Goal: Task Accomplishment & Management: Manage account settings

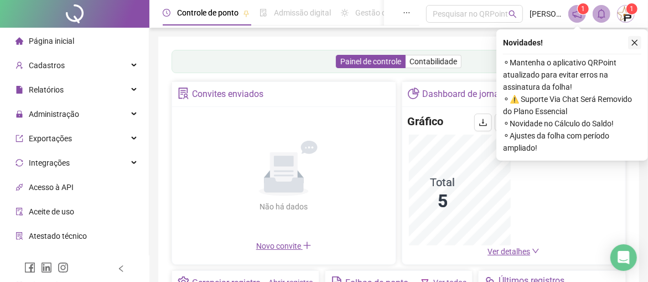
click at [634, 44] on icon "close" at bounding box center [635, 43] width 8 height 8
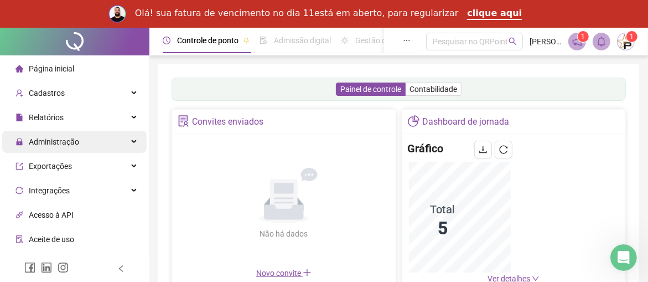
click at [126, 143] on div "Administração" at bounding box center [74, 142] width 144 height 22
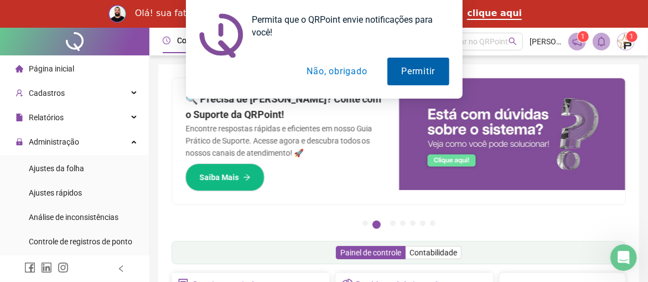
click at [415, 71] on button "Permitir" at bounding box center [417, 72] width 61 height 28
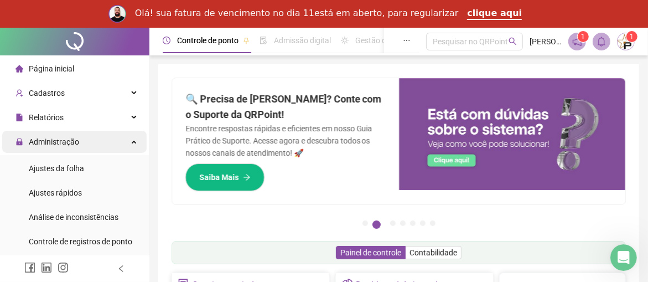
click at [61, 144] on span "Administração" at bounding box center [54, 141] width 50 height 9
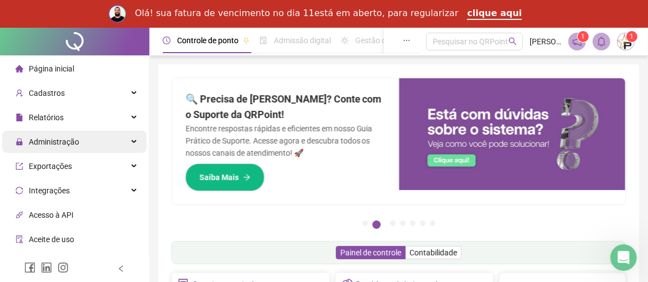
click at [61, 144] on span "Administração" at bounding box center [54, 141] width 50 height 9
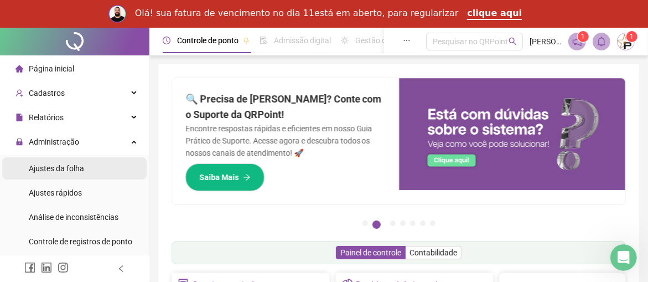
click at [71, 168] on span "Ajustes da folha" at bounding box center [56, 168] width 55 height 9
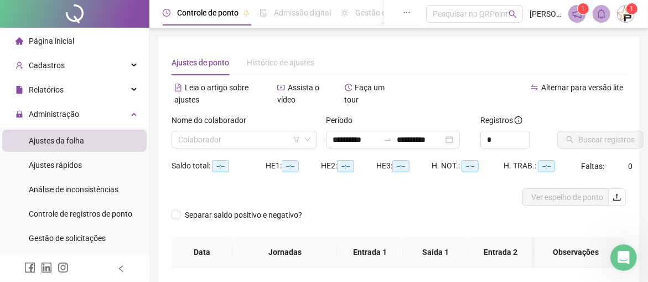
type input "**********"
click at [309, 140] on icon "down" at bounding box center [307, 139] width 7 height 7
click at [307, 139] on icon "down" at bounding box center [307, 139] width 7 height 7
click at [273, 139] on input "search" at bounding box center [239, 139] width 122 height 17
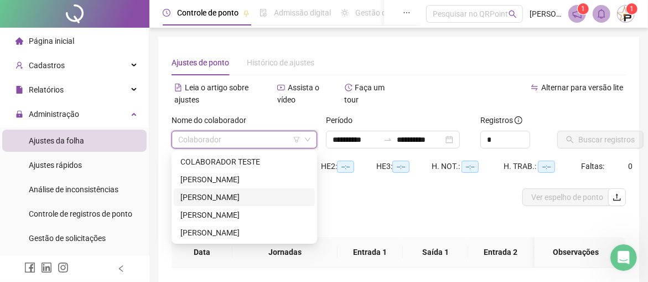
click at [250, 197] on div "[PERSON_NAME]" at bounding box center [244, 197] width 128 height 12
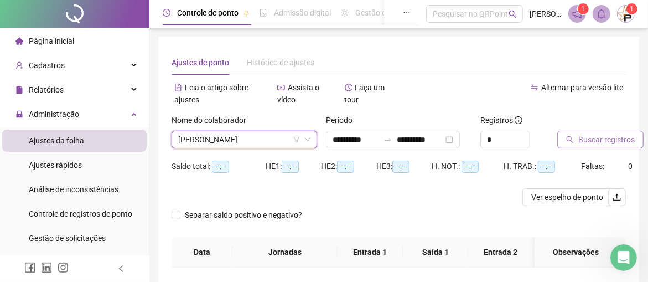
click at [597, 137] on span "Buscar registros" at bounding box center [606, 139] width 56 height 12
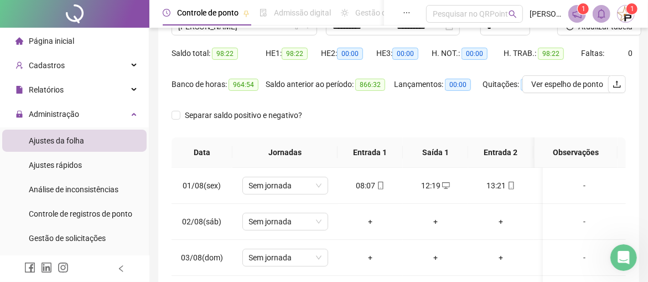
scroll to position [166, 0]
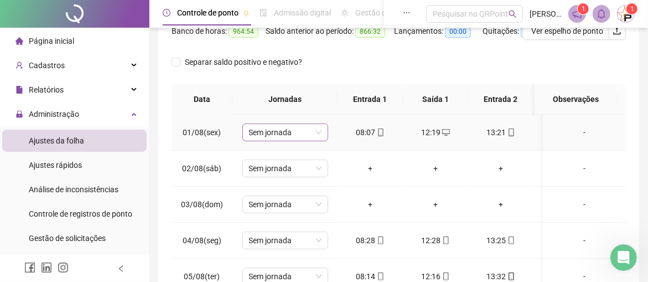
click at [320, 131] on span "Sem jornada" at bounding box center [285, 132] width 72 height 17
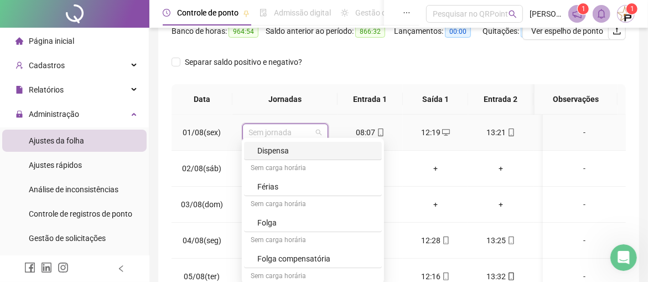
scroll to position [110, 0]
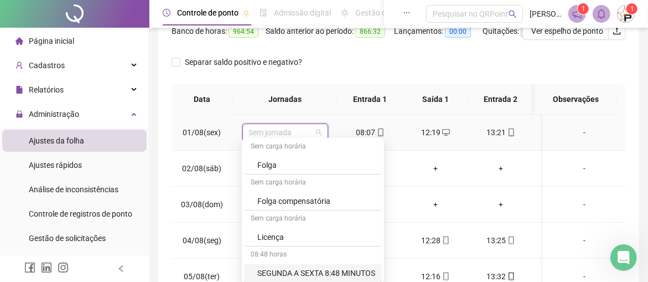
click at [347, 272] on div "SEGUNDA A SEXTA 8:48 MINUTOS" at bounding box center [316, 273] width 118 height 12
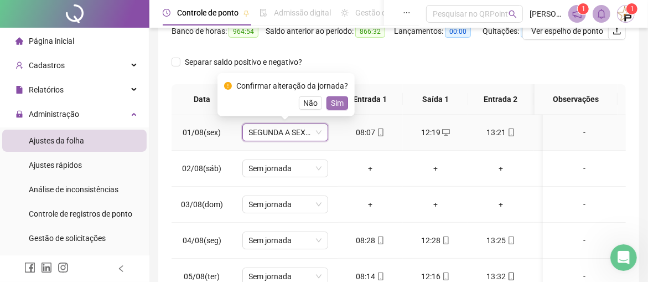
click at [338, 103] on span "Sim" at bounding box center [337, 103] width 13 height 12
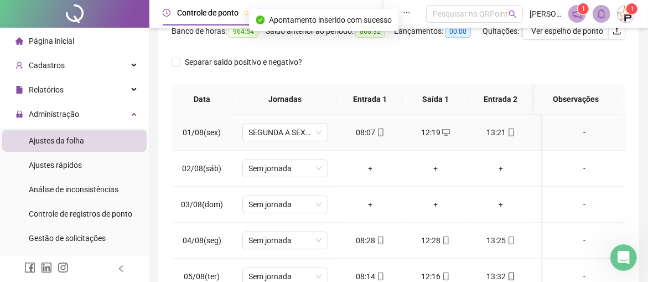
click at [579, 132] on div "-" at bounding box center [583, 132] width 65 height 12
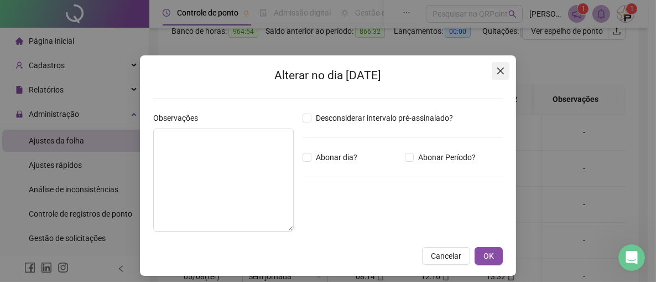
click at [502, 71] on span "Close" at bounding box center [501, 70] width 18 height 9
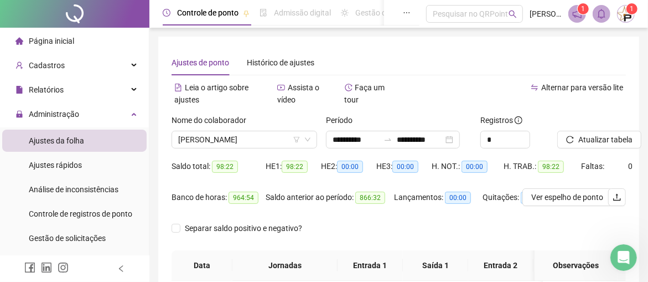
scroll to position [0, 0]
click at [460, 139] on div "**********" at bounding box center [393, 140] width 134 height 18
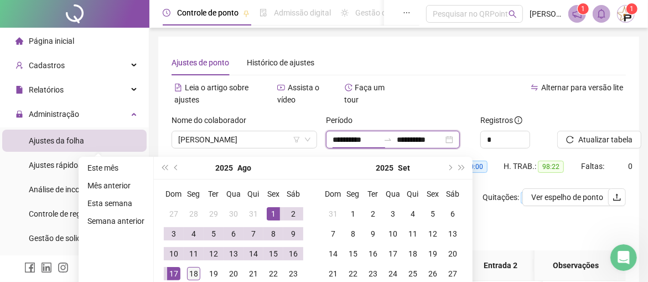
type input "**********"
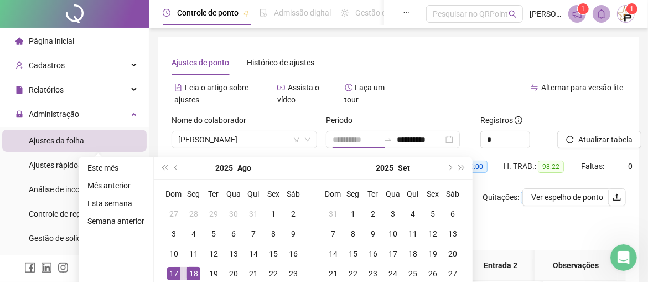
click at [191, 273] on div "18" at bounding box center [193, 273] width 13 height 13
click at [460, 139] on div "**********" at bounding box center [393, 140] width 134 height 18
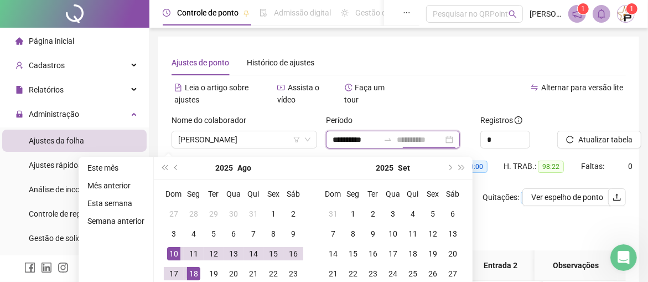
type input "**********"
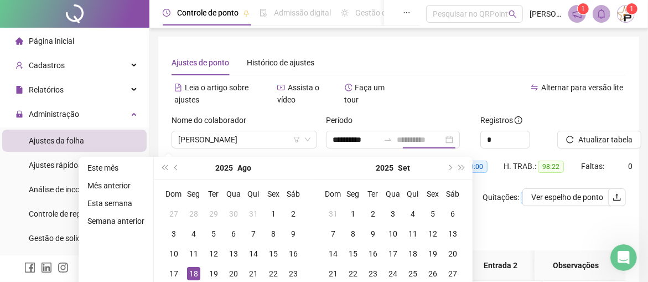
click at [194, 268] on div "18" at bounding box center [193, 273] width 13 height 13
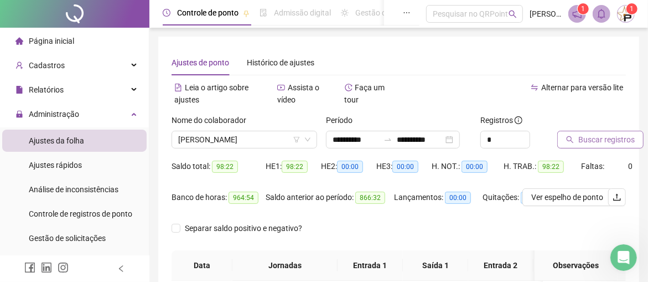
click at [593, 142] on span "Buscar registros" at bounding box center [606, 139] width 56 height 12
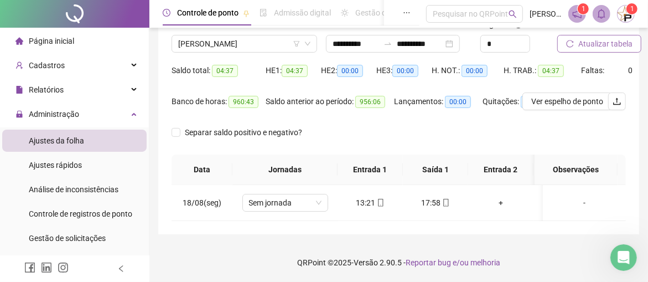
scroll to position [103, 0]
click at [498, 196] on div "+" at bounding box center [501, 202] width 48 height 12
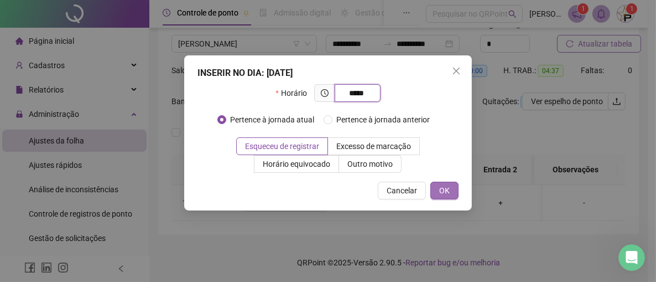
type input "*****"
click at [446, 189] on span "OK" at bounding box center [444, 190] width 11 height 12
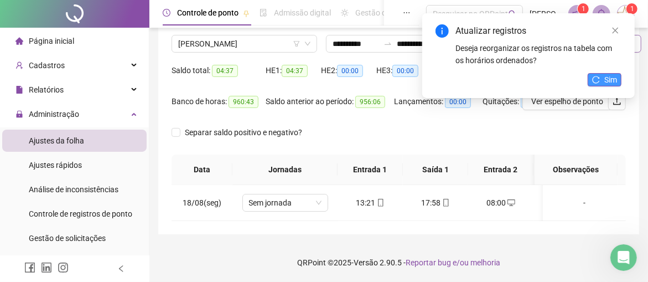
click at [615, 77] on span "Sim" at bounding box center [610, 80] width 13 height 12
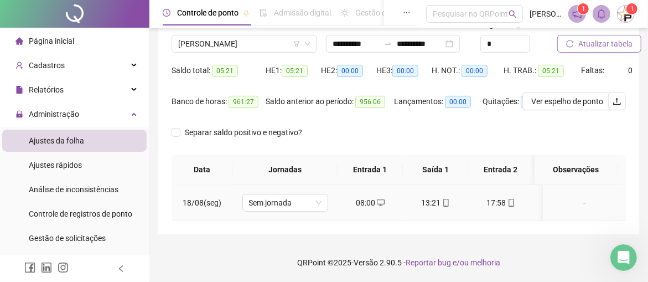
click at [569, 196] on div "-" at bounding box center [583, 202] width 65 height 12
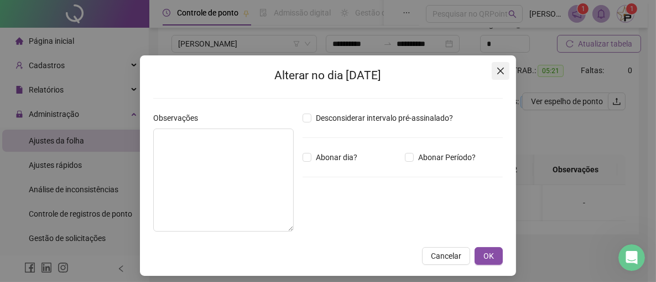
click at [496, 69] on icon "close" at bounding box center [500, 70] width 9 height 9
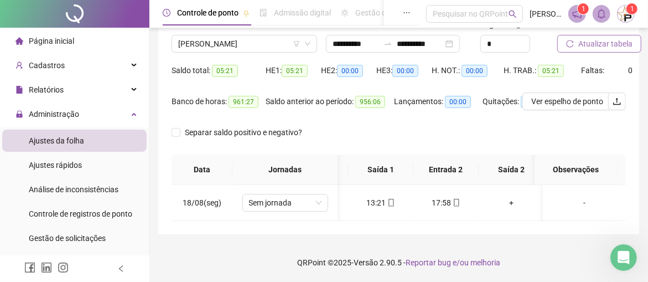
scroll to position [0, 64]
click at [501, 196] on div "+" at bounding box center [510, 202] width 48 height 12
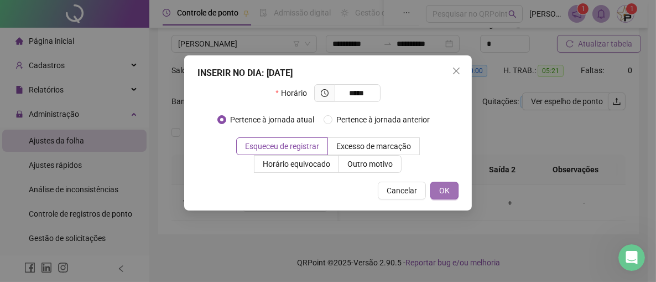
type input "*****"
click at [446, 189] on span "OK" at bounding box center [444, 190] width 11 height 12
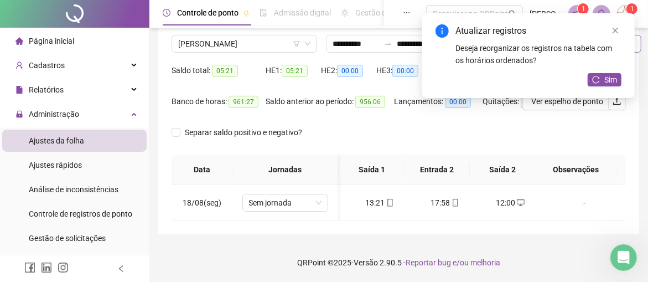
scroll to position [0, 41]
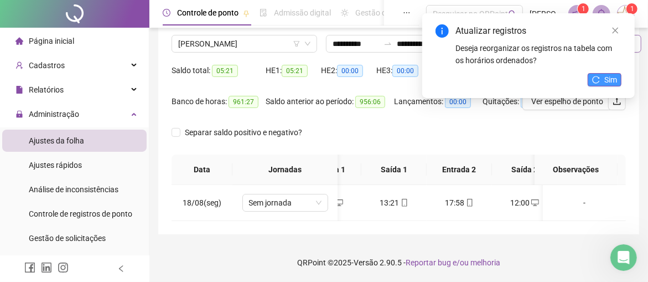
click at [615, 81] on span "Sim" at bounding box center [610, 80] width 13 height 12
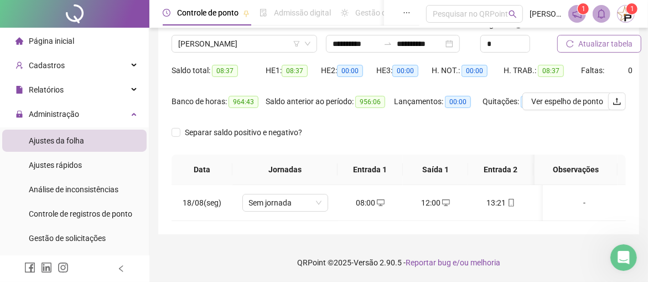
scroll to position [0, 0]
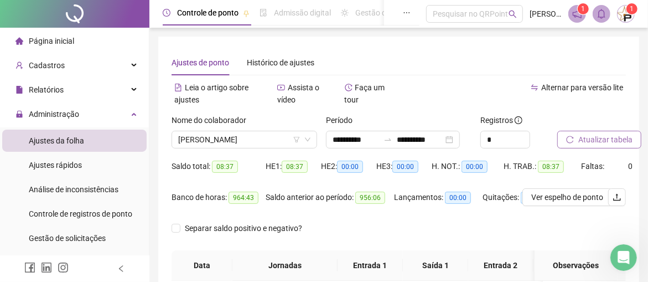
click at [62, 40] on span "Página inicial" at bounding box center [51, 41] width 45 height 9
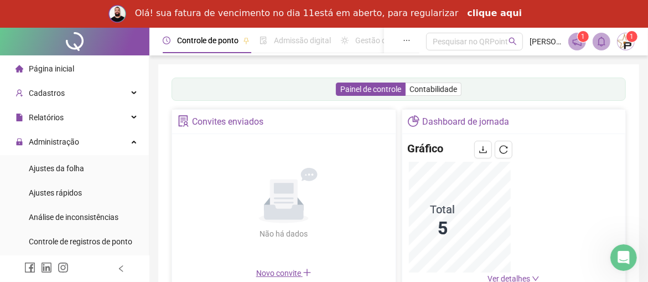
click at [473, 15] on link "clique aqui" at bounding box center [494, 14] width 55 height 12
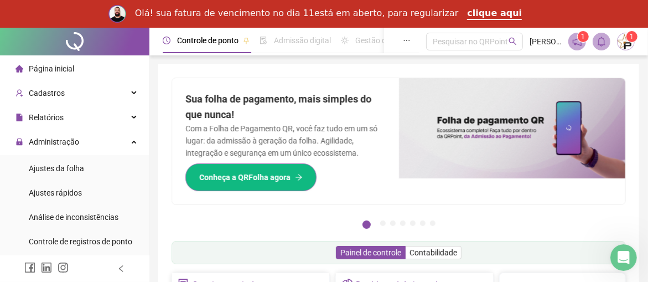
click at [263, 180] on span "Conheça a QRFolha agora" at bounding box center [244, 177] width 91 height 12
